Goal: Transaction & Acquisition: Purchase product/service

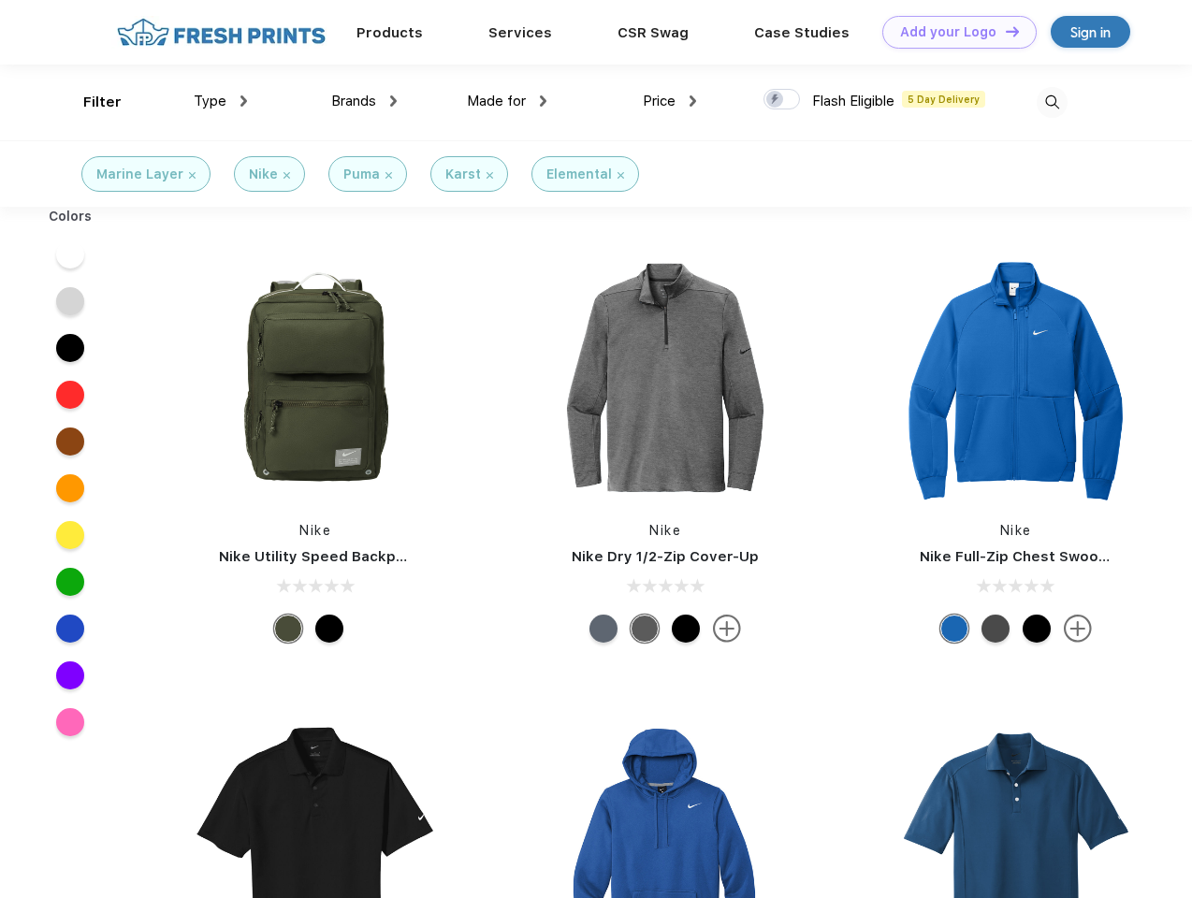
scroll to position [1, 0]
click at [952, 32] on link "Add your Logo Design Tool" at bounding box center [959, 32] width 154 height 33
click at [0, 0] on div "Design Tool" at bounding box center [0, 0] width 0 height 0
click at [1004, 31] on link "Add your Logo Design Tool" at bounding box center [959, 32] width 154 height 33
click at [90, 102] on div "Filter" at bounding box center [102, 103] width 38 height 22
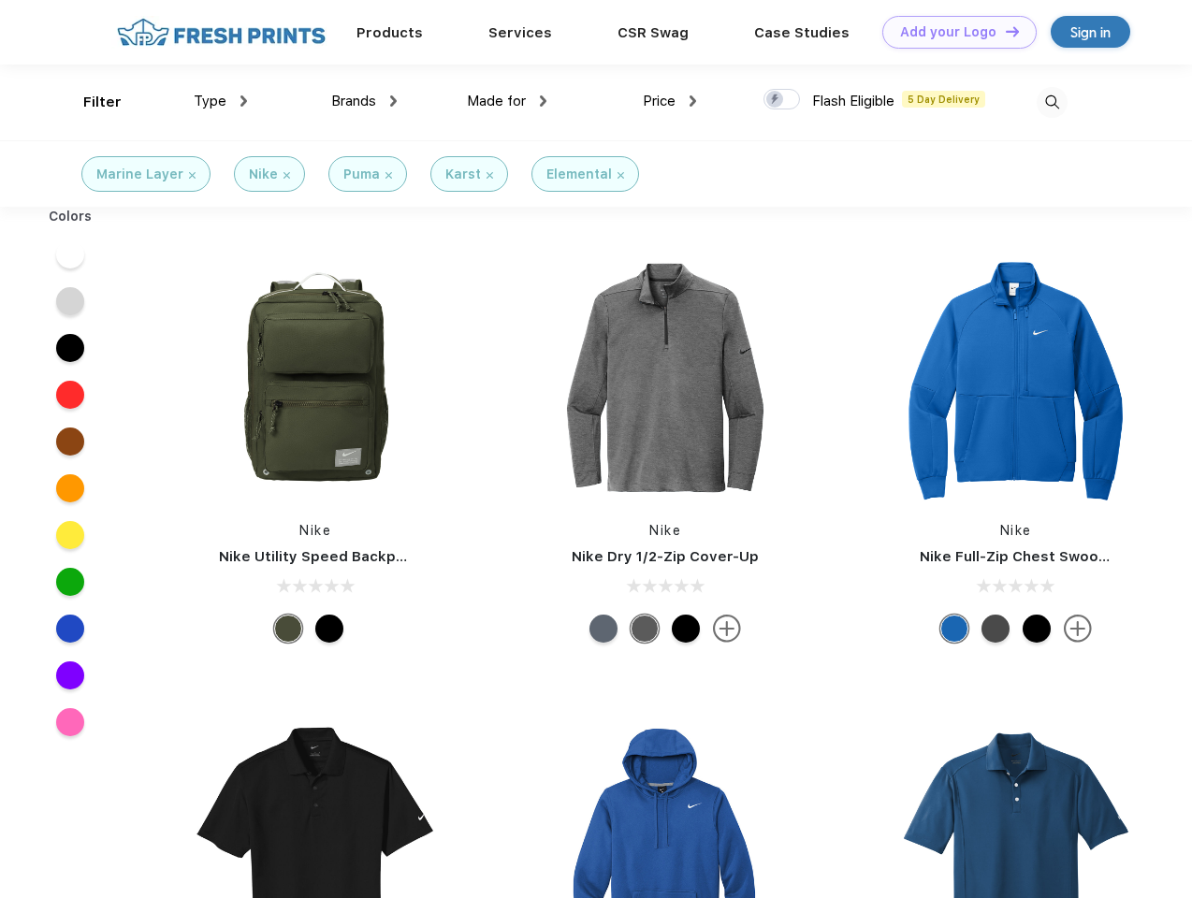
click at [221, 101] on span "Type" at bounding box center [210, 101] width 33 height 17
click at [364, 101] on span "Brands" at bounding box center [353, 101] width 45 height 17
click at [507, 101] on span "Made for" at bounding box center [496, 101] width 59 height 17
click at [670, 101] on span "Price" at bounding box center [659, 101] width 33 height 17
click at [782, 100] on div at bounding box center [781, 99] width 36 height 21
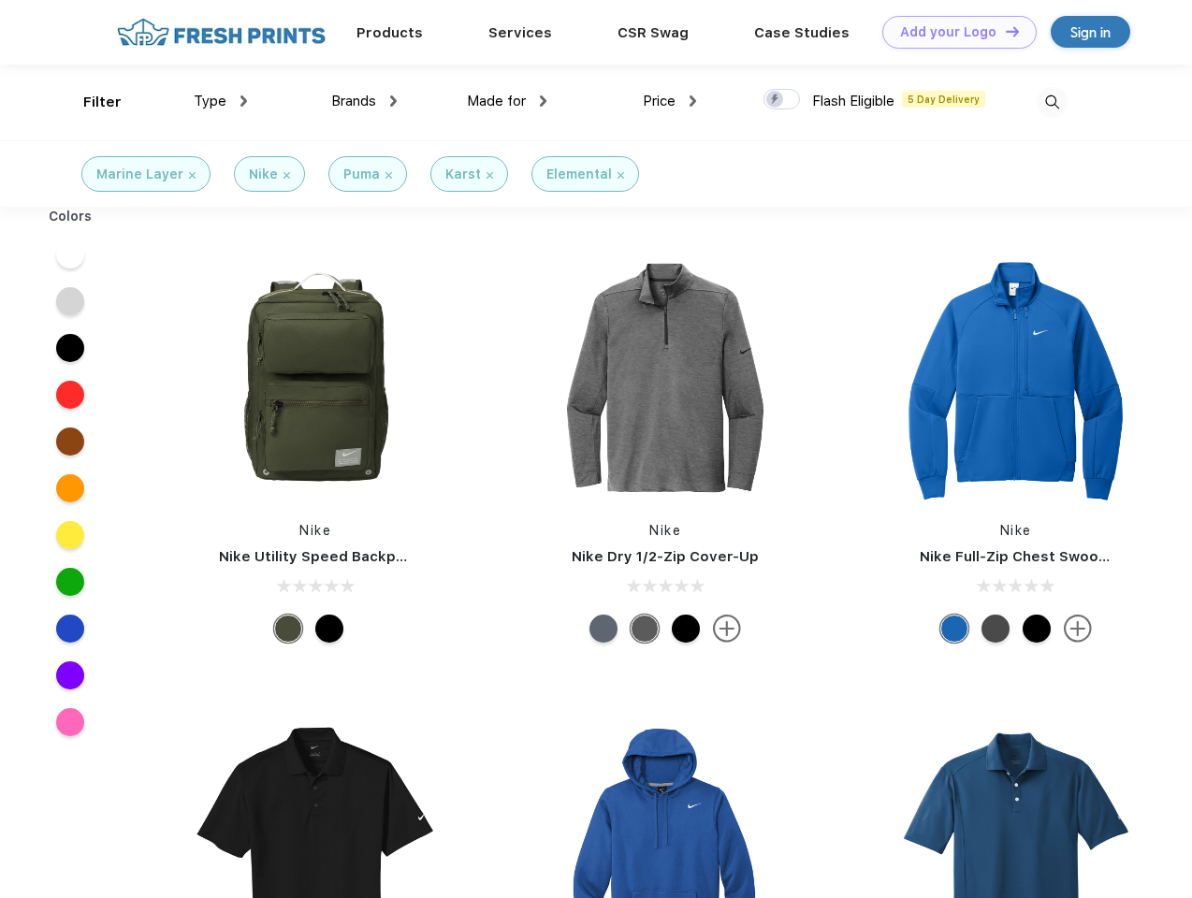
click at [775, 100] on input "checkbox" at bounding box center [769, 94] width 12 height 12
click at [1051, 102] on img at bounding box center [1051, 102] width 31 height 31
